Goal: Information Seeking & Learning: Learn about a topic

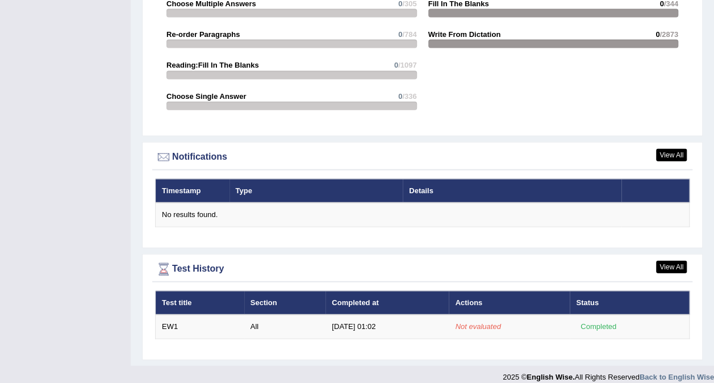
scroll to position [1249, 0]
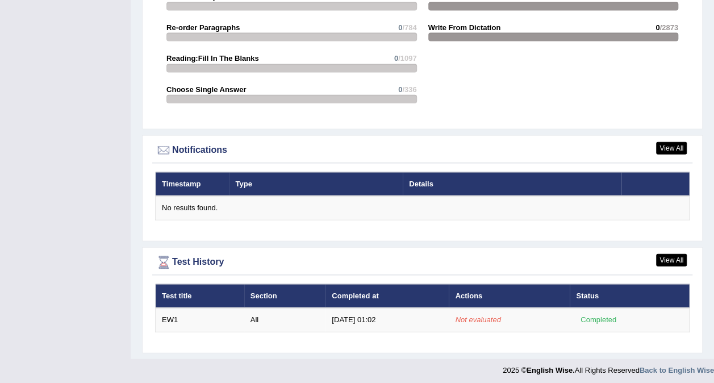
click at [464, 318] on em "Not evaluated" at bounding box center [477, 319] width 45 height 9
click at [531, 322] on td "Not evaluated" at bounding box center [509, 320] width 121 height 24
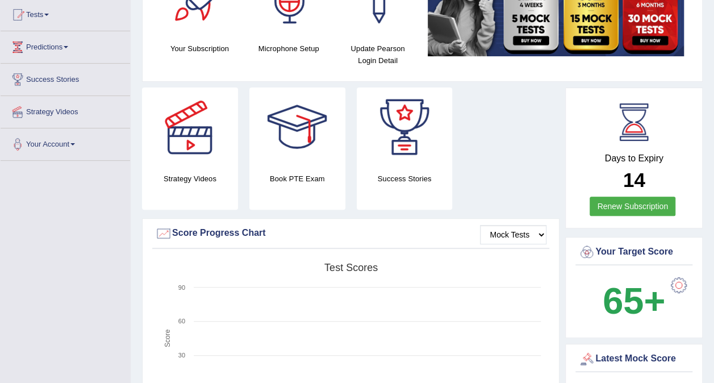
scroll to position [0, 0]
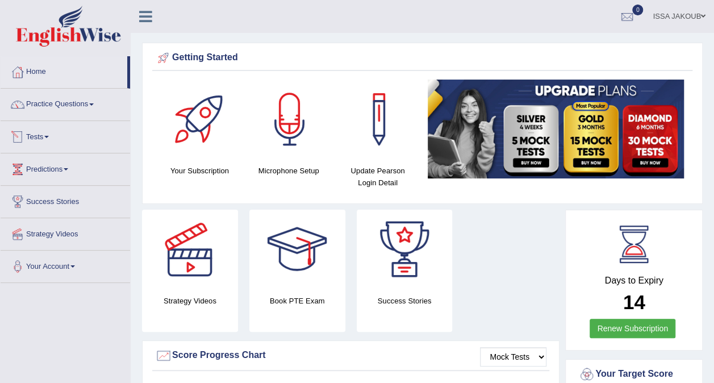
click at [45, 144] on link "Tests" at bounding box center [66, 135] width 130 height 28
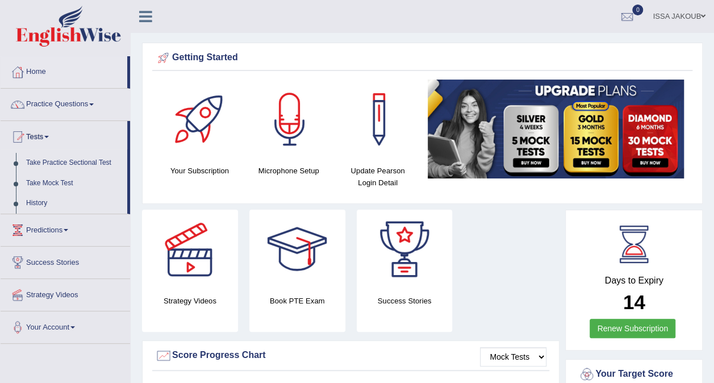
click at [39, 200] on link "History" at bounding box center [74, 203] width 106 height 20
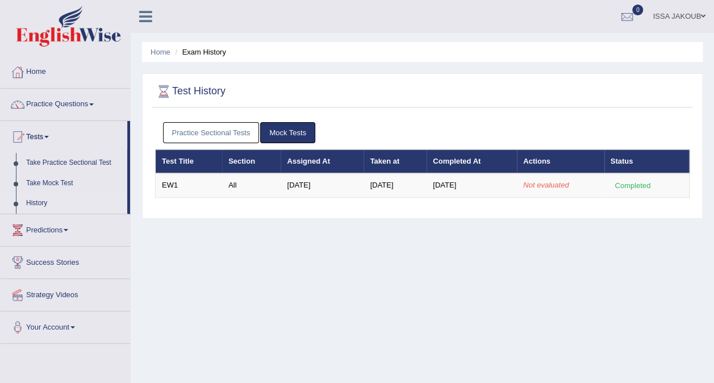
click at [61, 180] on link "Take Mock Test" at bounding box center [74, 183] width 106 height 20
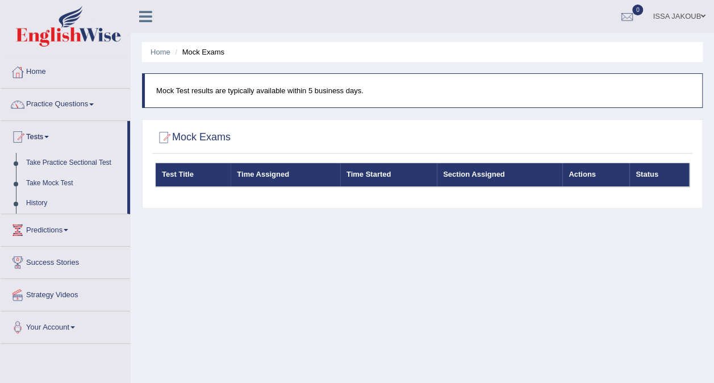
click at [79, 159] on link "Take Practice Sectional Test" at bounding box center [74, 163] width 106 height 20
